Goal: Transaction & Acquisition: Download file/media

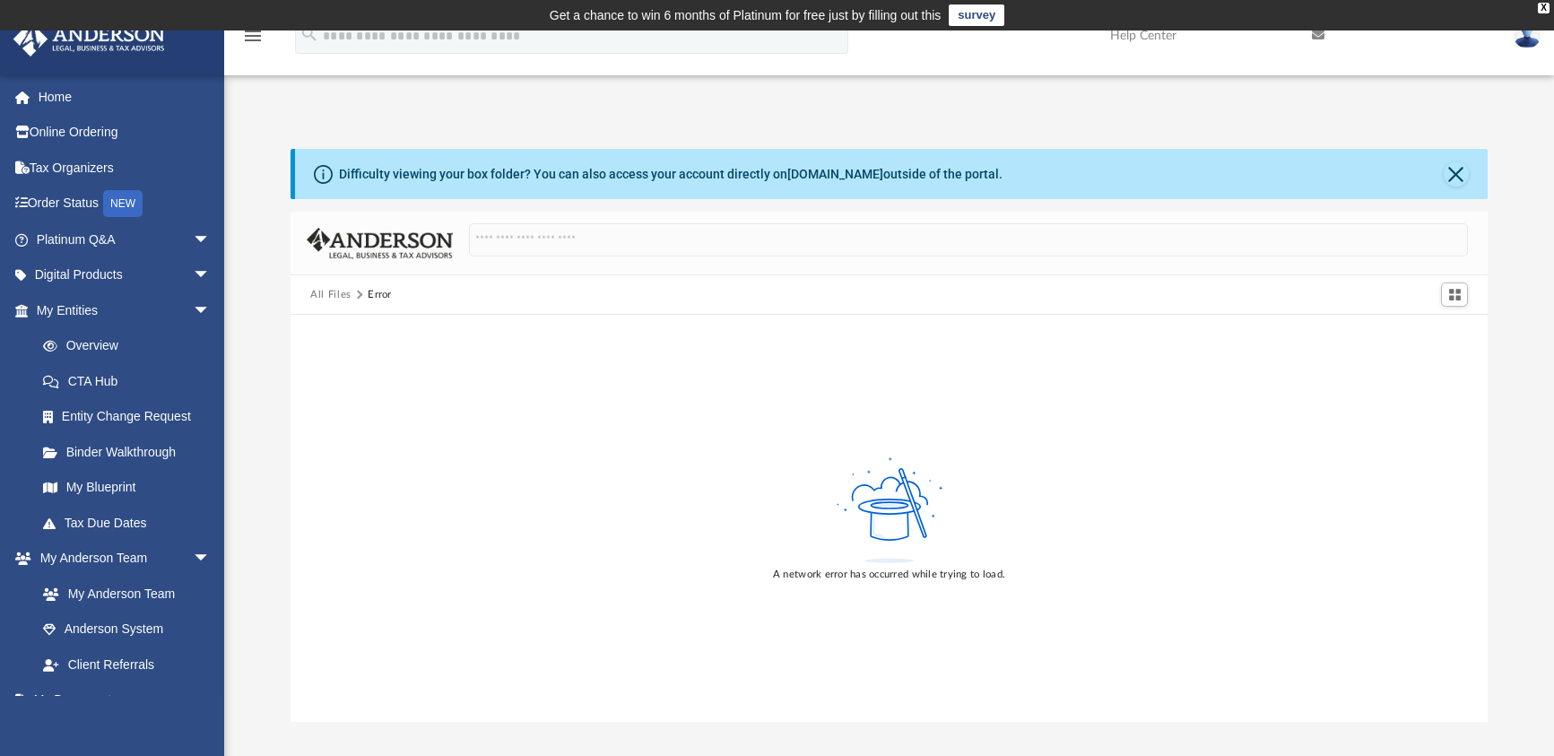
scroll to position [179, 0]
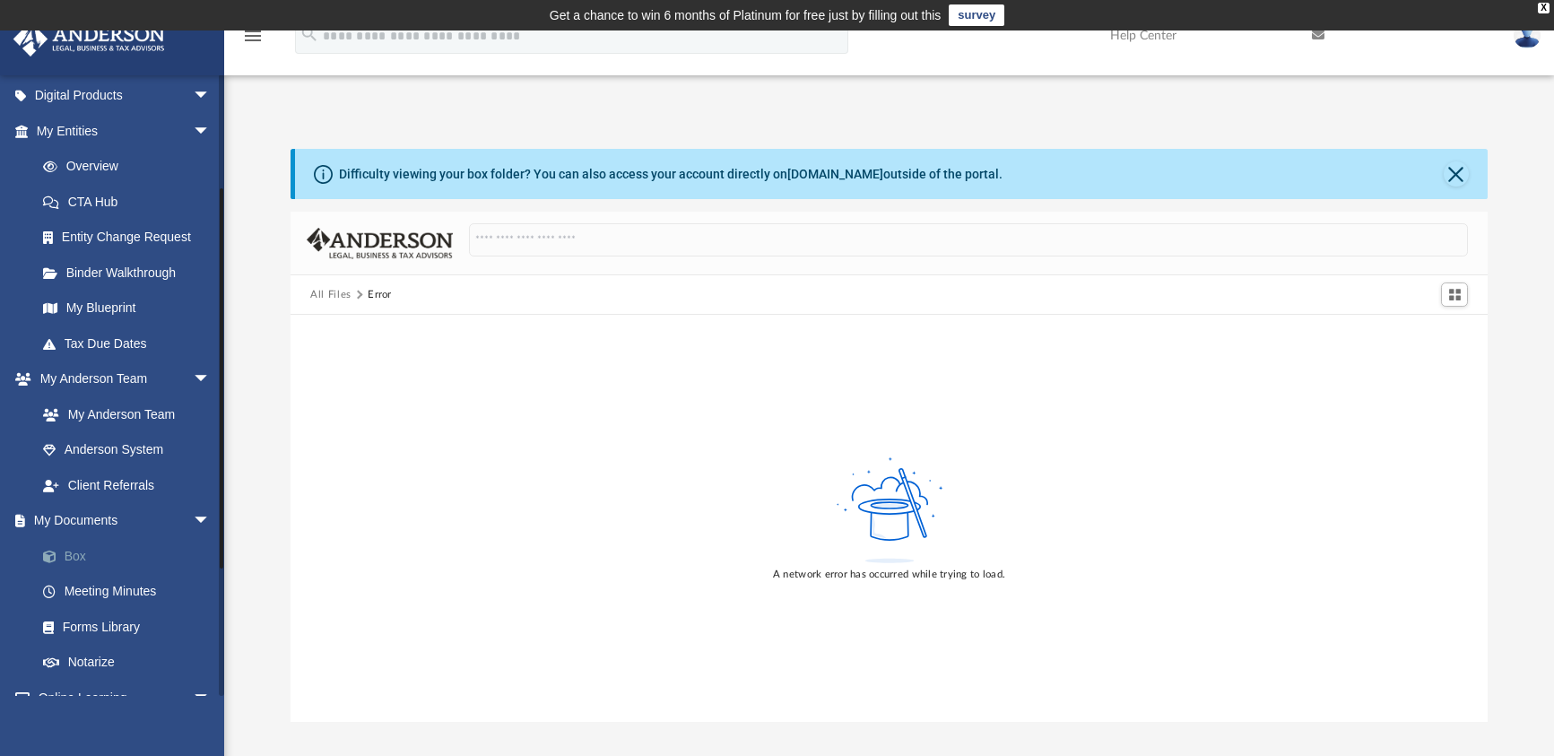
click at [79, 547] on link "Box" at bounding box center [131, 556] width 213 height 36
click at [74, 555] on link "Box" at bounding box center [131, 556] width 213 height 36
click at [322, 293] on button "All Files" at bounding box center [330, 295] width 41 height 16
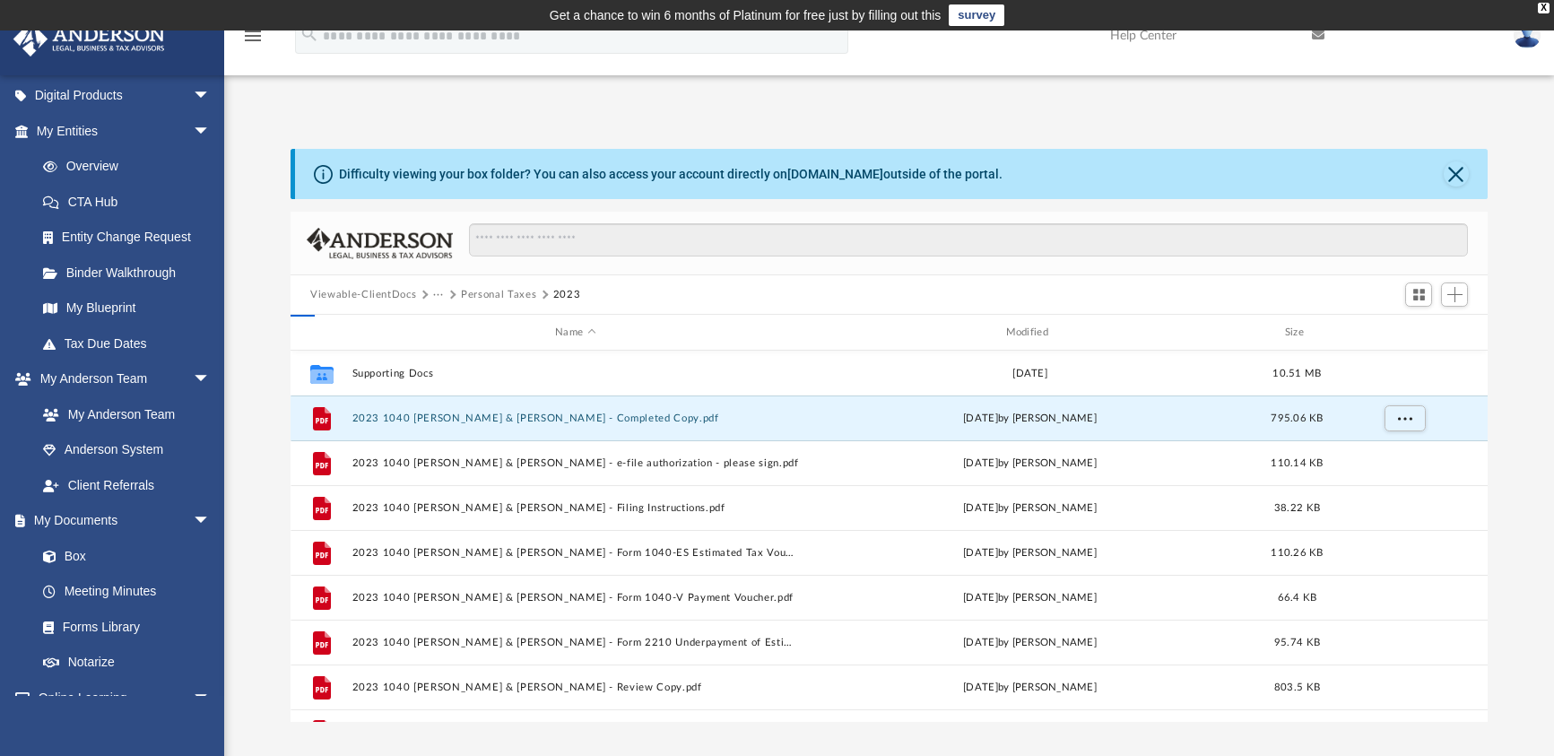
scroll to position [395, 1183]
click at [527, 416] on button "2023 1040 [PERSON_NAME] & [PERSON_NAME] - Completed Copy.pdf" at bounding box center [575, 419] width 447 height 12
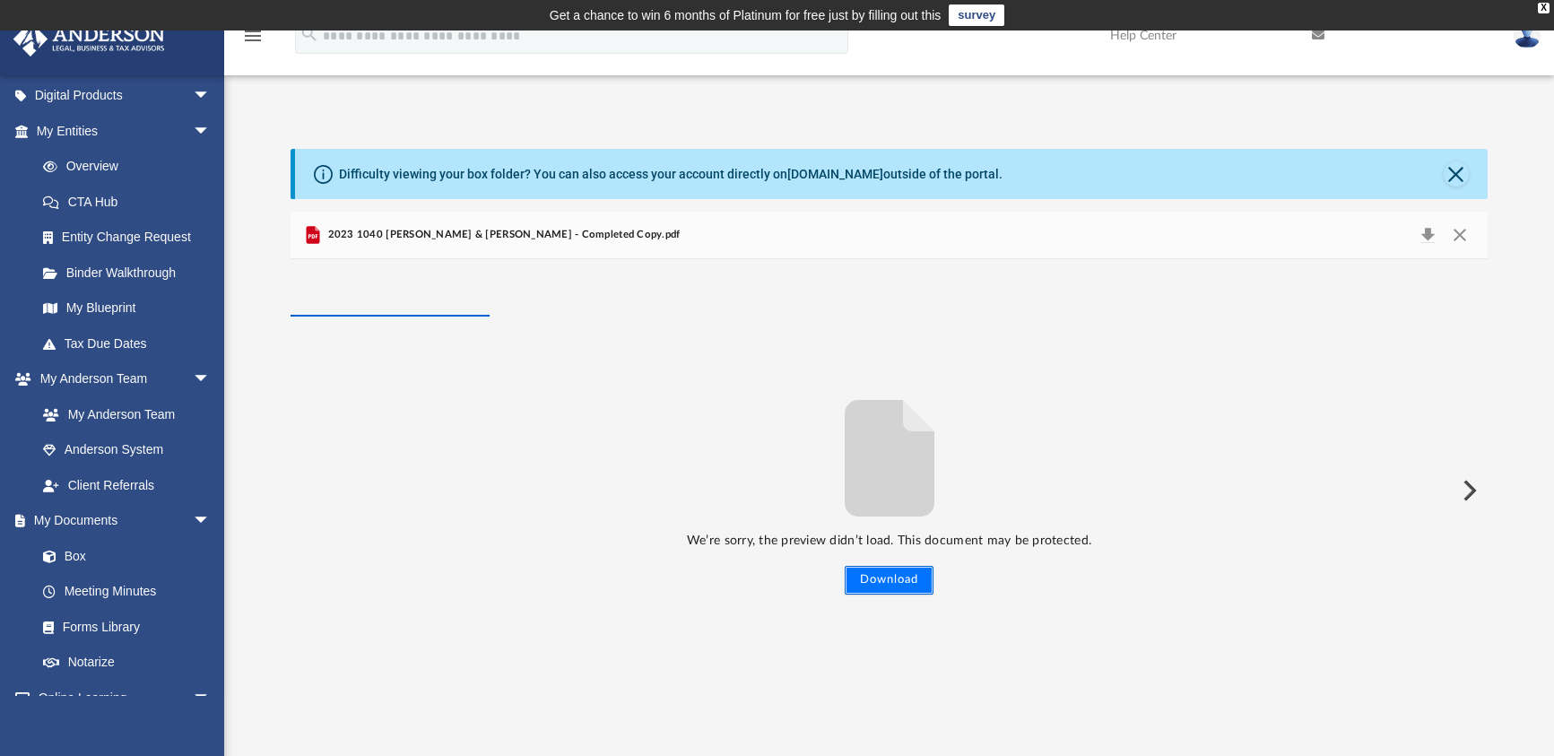
click at [900, 578] on button "Download" at bounding box center [889, 580] width 89 height 29
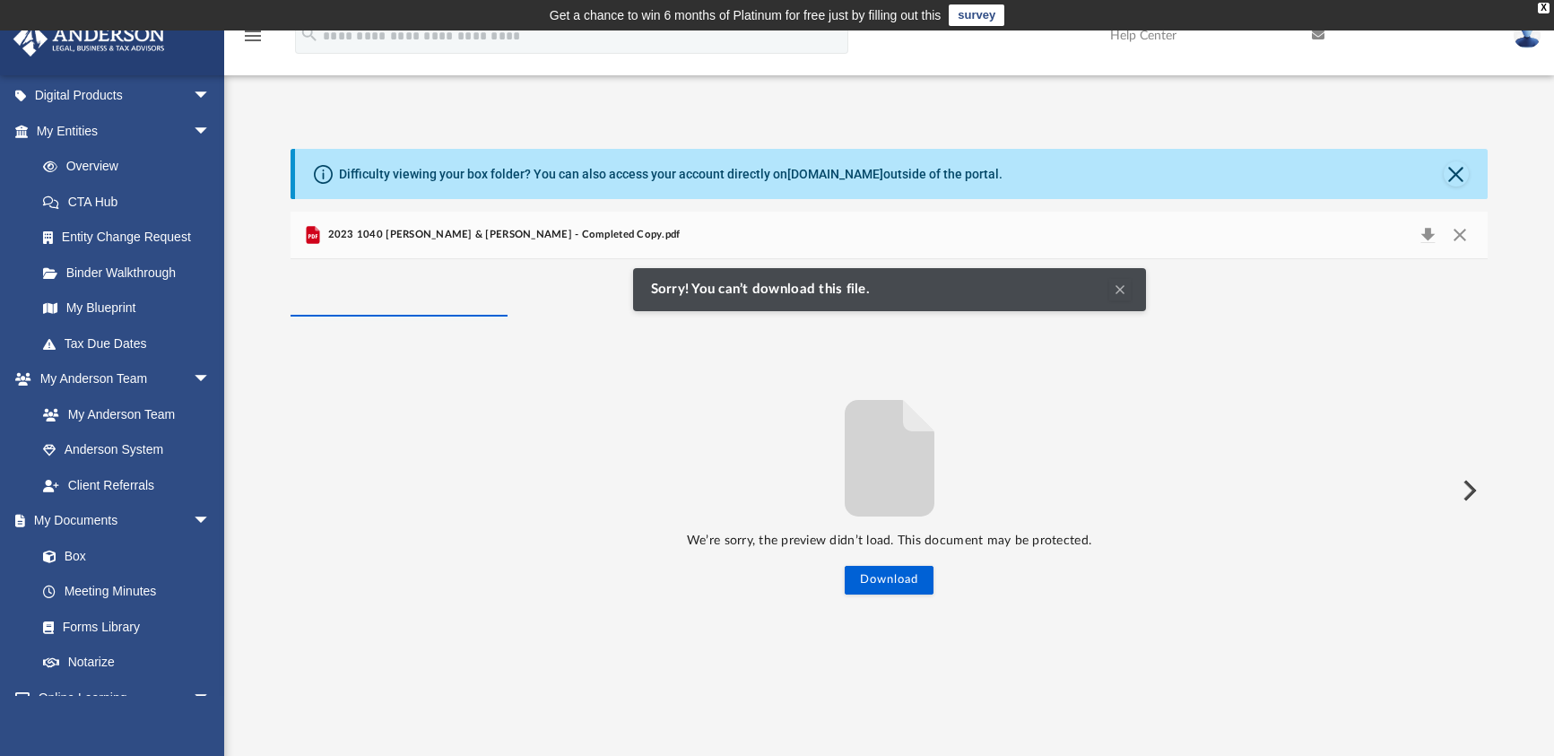
click at [519, 447] on div "We’re sorry, the preview didn’t load. This document may be protected. Download" at bounding box center [889, 491] width 1197 height 208
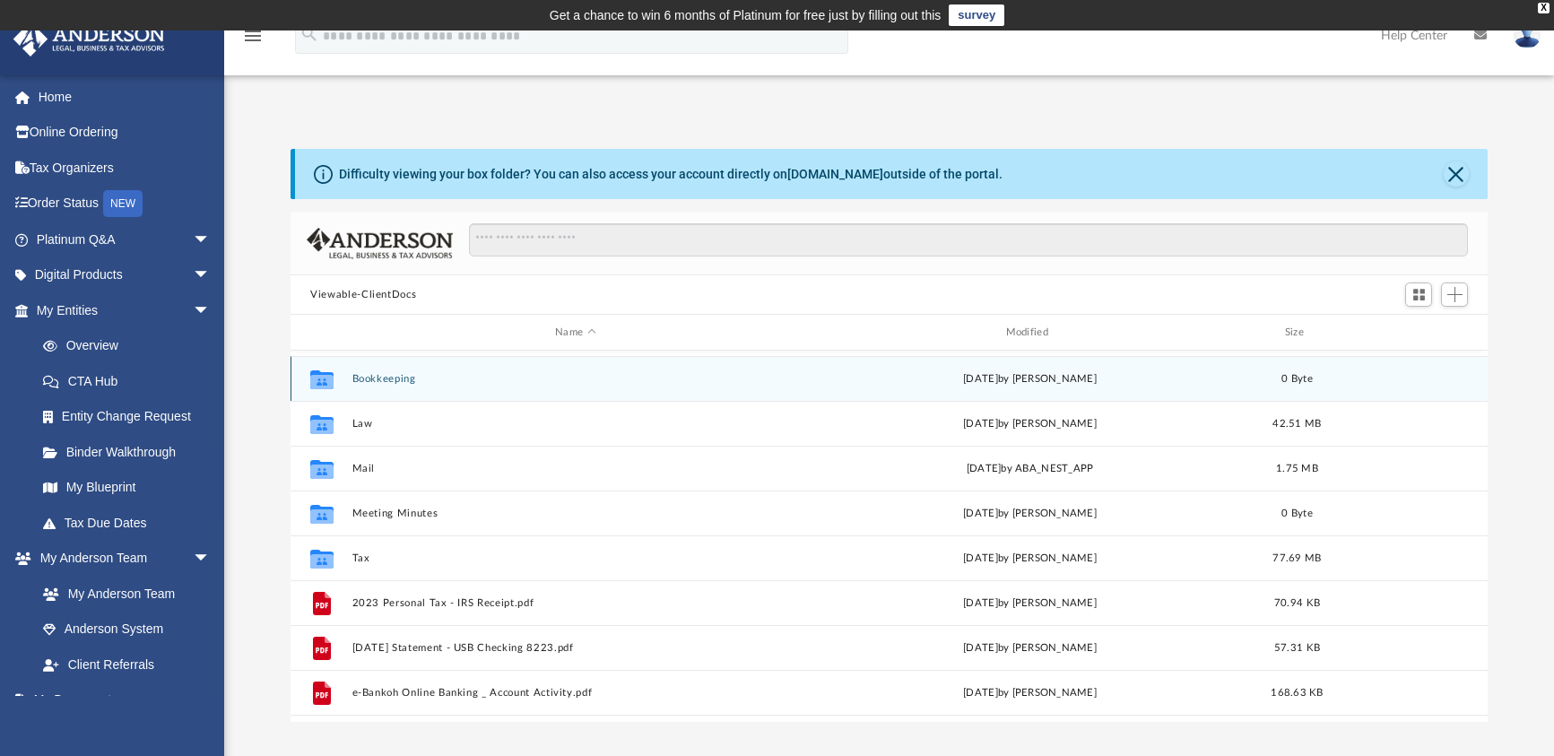
scroll to position [179, 0]
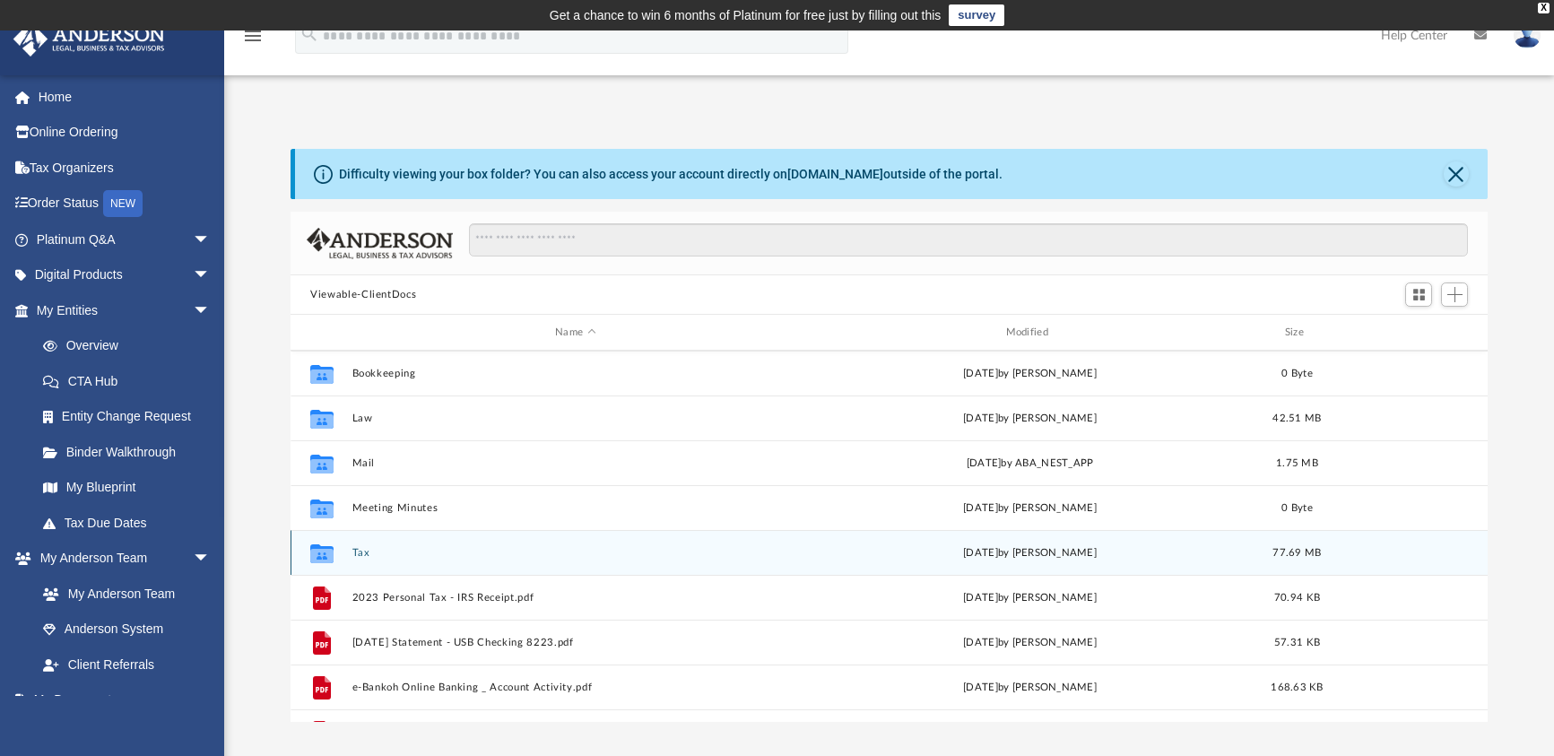
click at [366, 552] on button "Tax" at bounding box center [575, 553] width 447 height 12
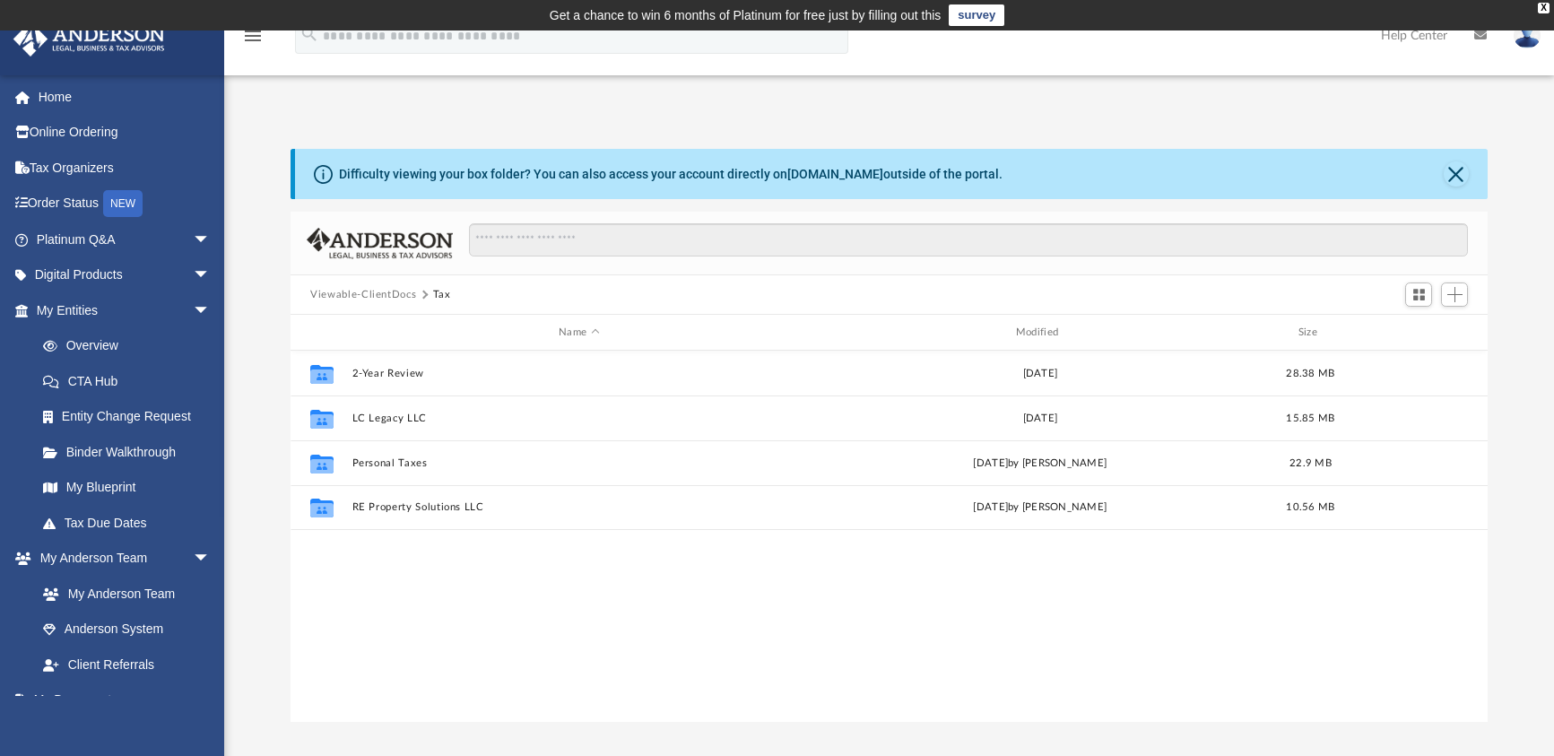
scroll to position [0, 0]
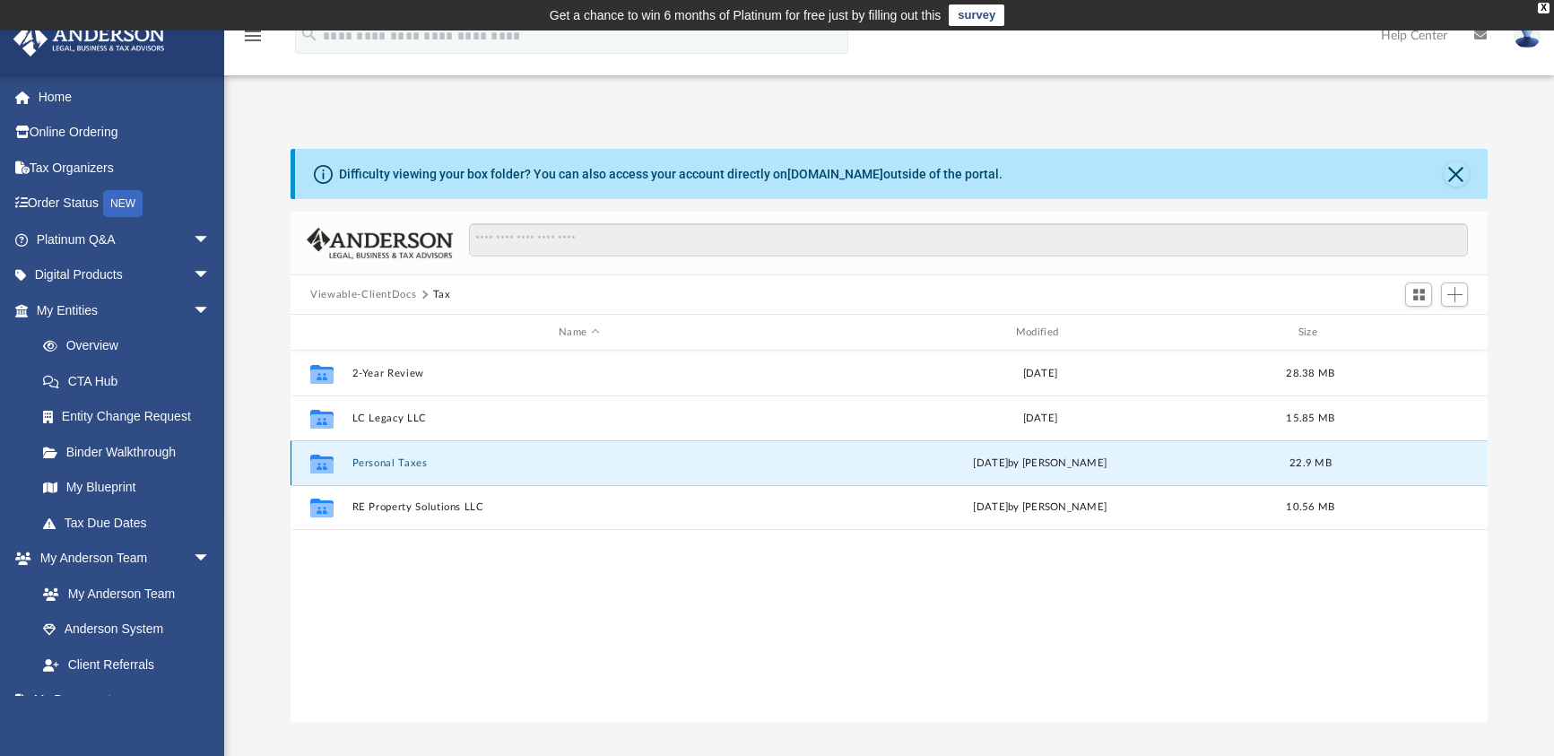
click at [376, 461] on button "Personal Taxes" at bounding box center [579, 463] width 454 height 12
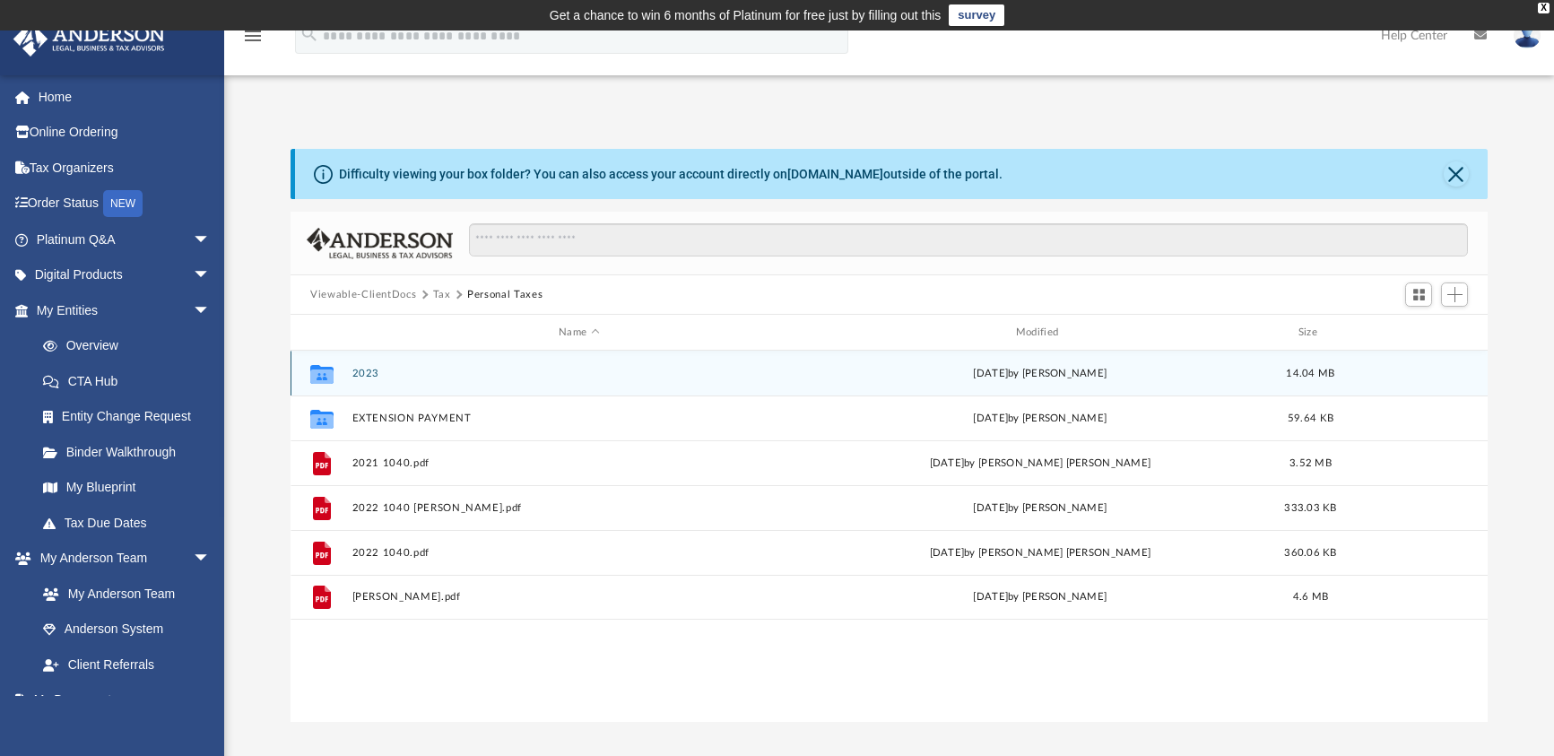
click at [379, 372] on button "2023" at bounding box center [579, 374] width 454 height 12
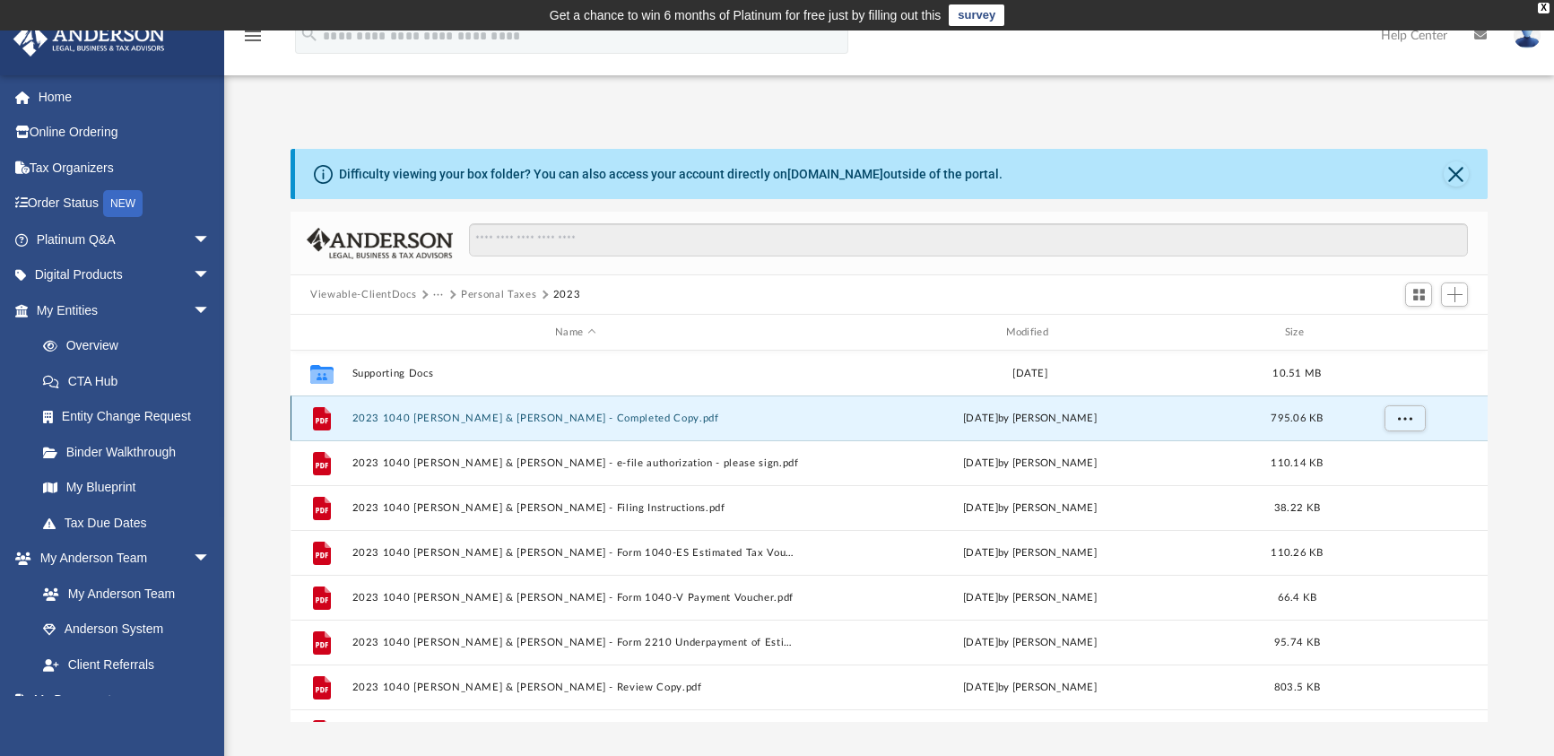
click at [388, 422] on button "2023 1040 [PERSON_NAME] & [PERSON_NAME] - Completed Copy.pdf" at bounding box center [575, 419] width 447 height 12
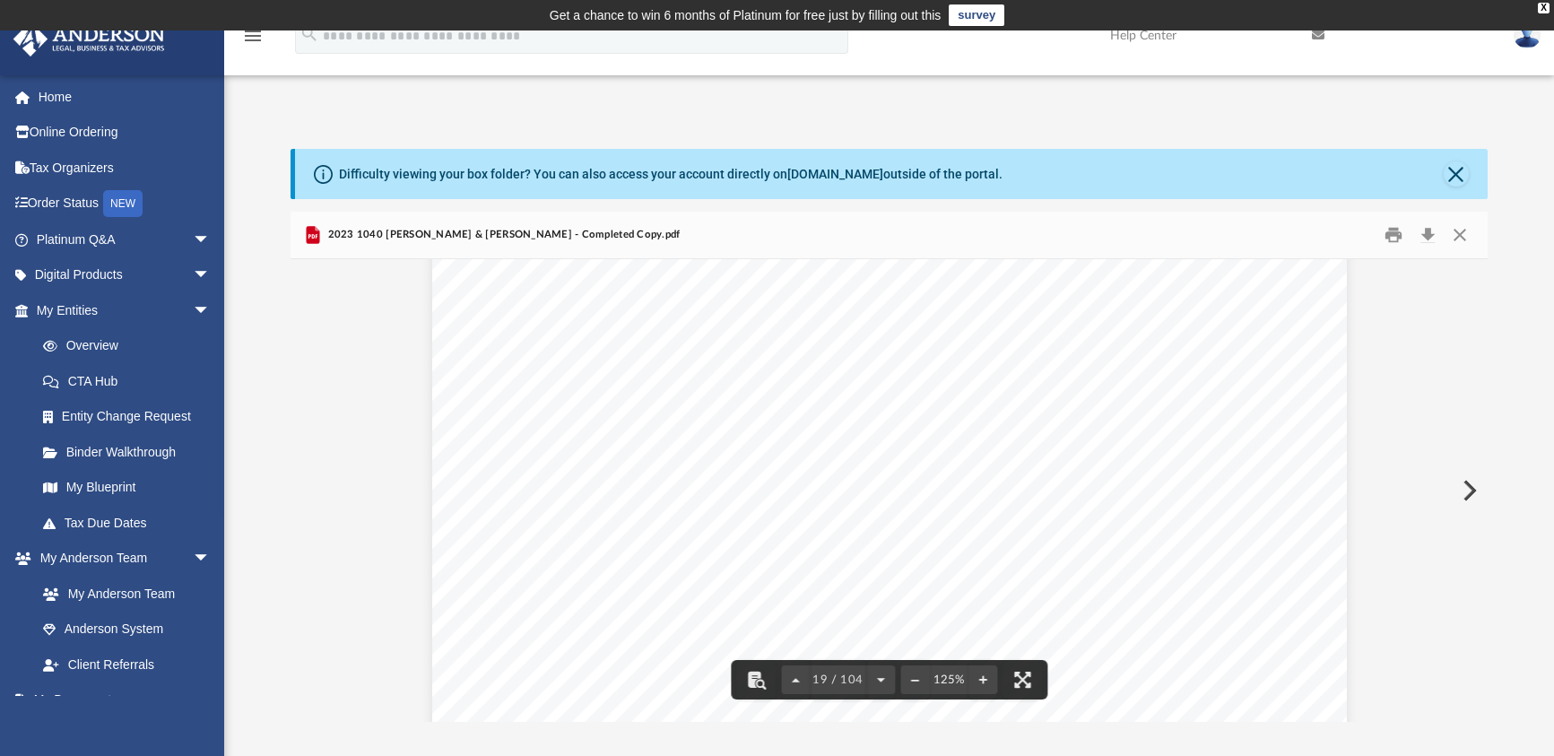
scroll to position [22510, 0]
